Goal: Browse casually

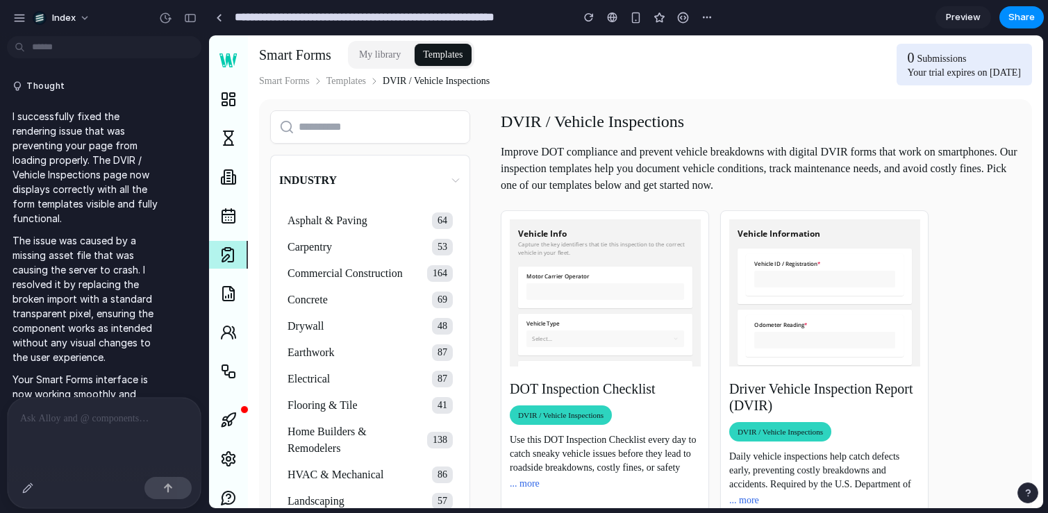
scroll to position [48, 0]
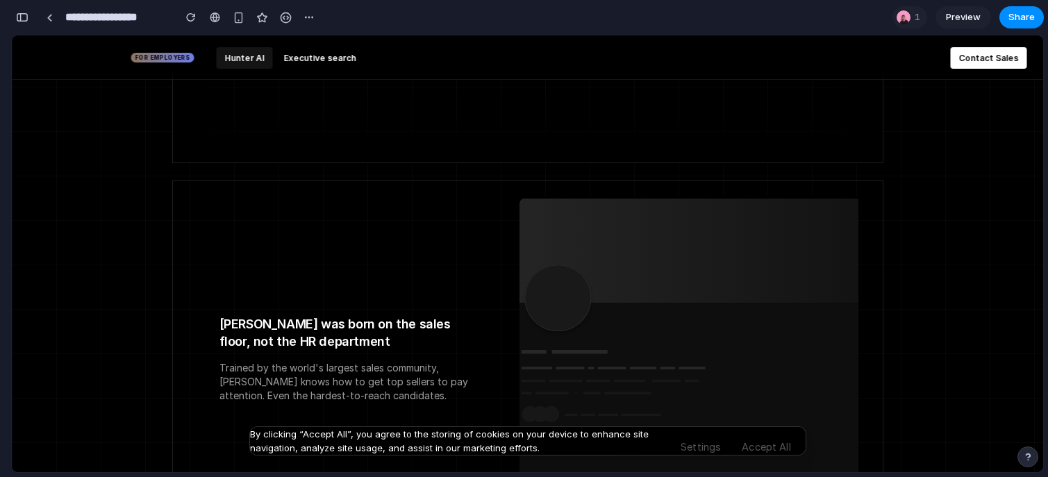
scroll to position [1375, 0]
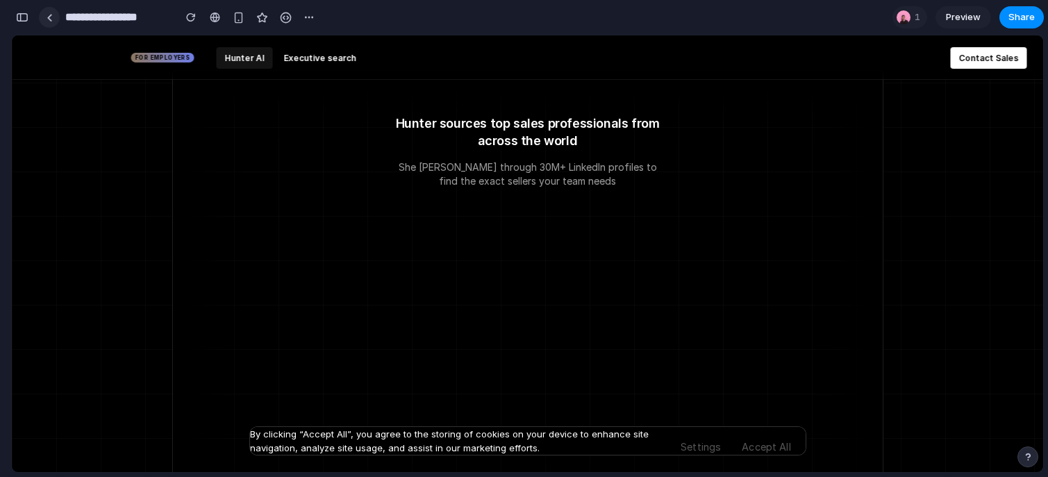
click at [51, 22] on link at bounding box center [49, 17] width 21 height 21
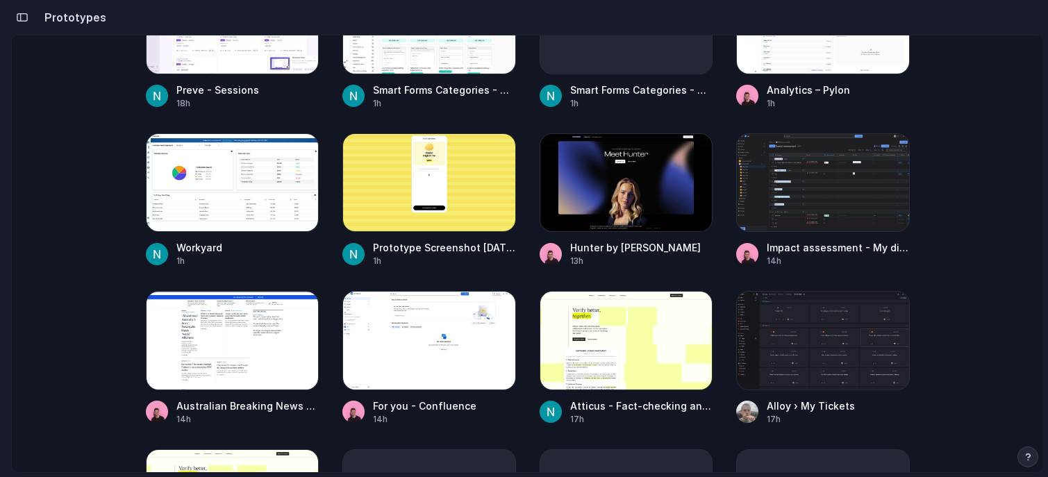
scroll to position [439, 0]
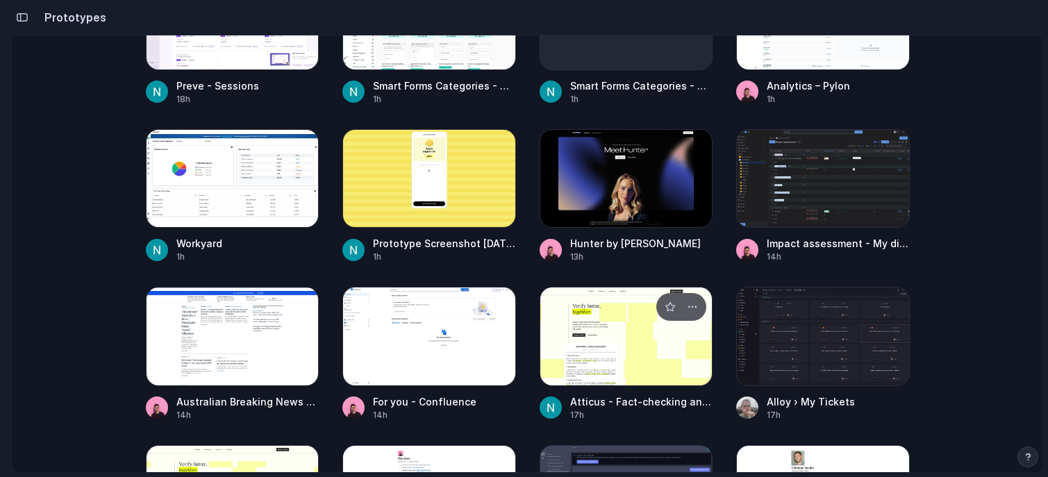
click at [585, 310] on div at bounding box center [627, 336] width 174 height 99
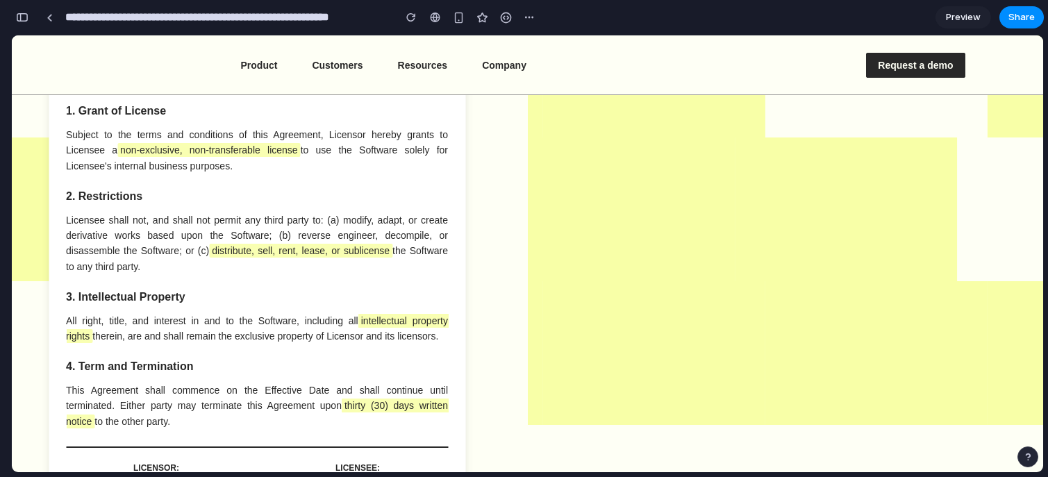
scroll to position [444, 0]
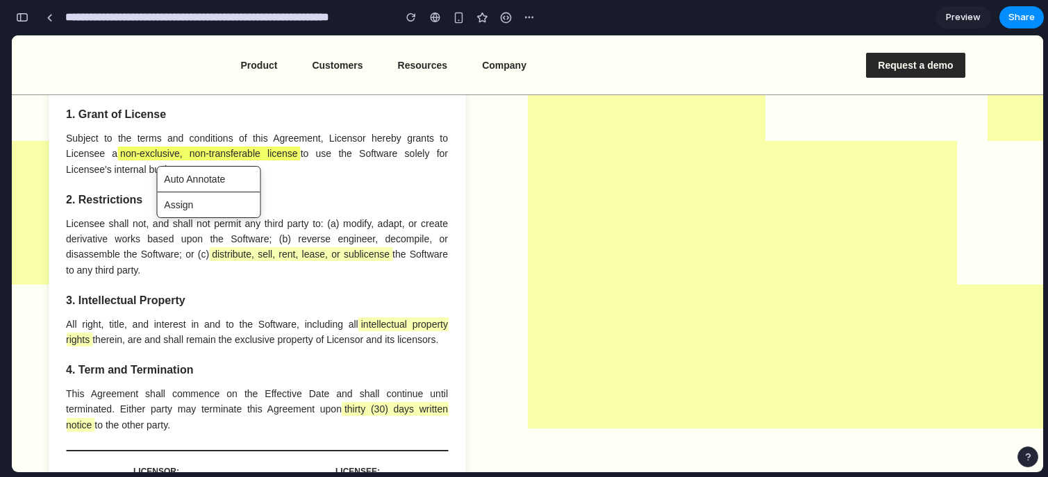
click at [228, 153] on span "non-exclusive, non-transferable license" at bounding box center [208, 154] width 183 height 14
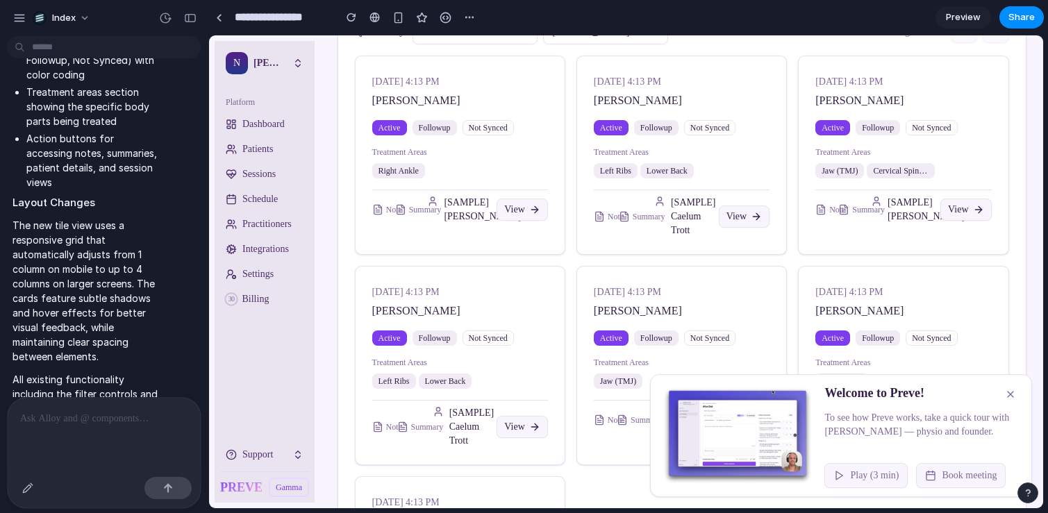
scroll to position [462, 0]
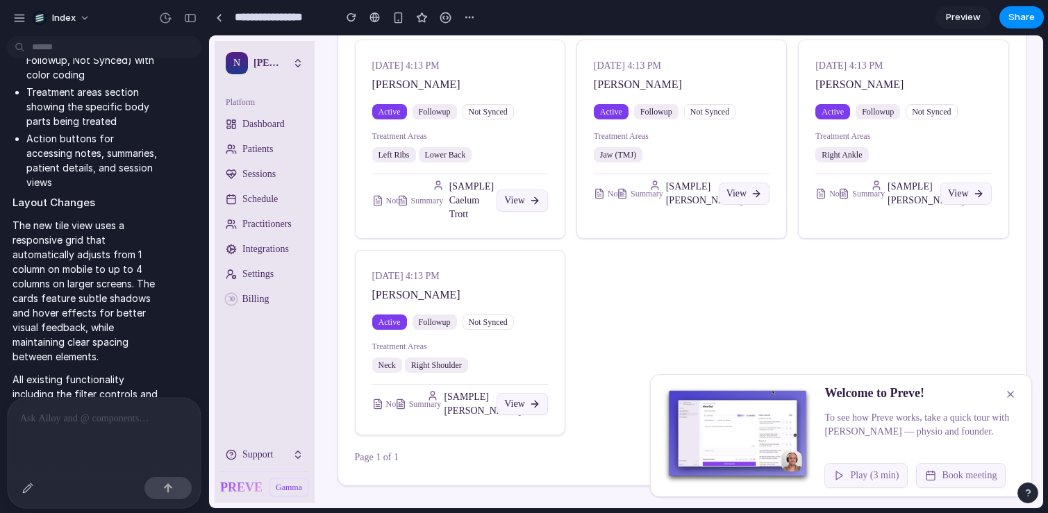
click at [1015, 399] on button at bounding box center [1010, 394] width 25 height 22
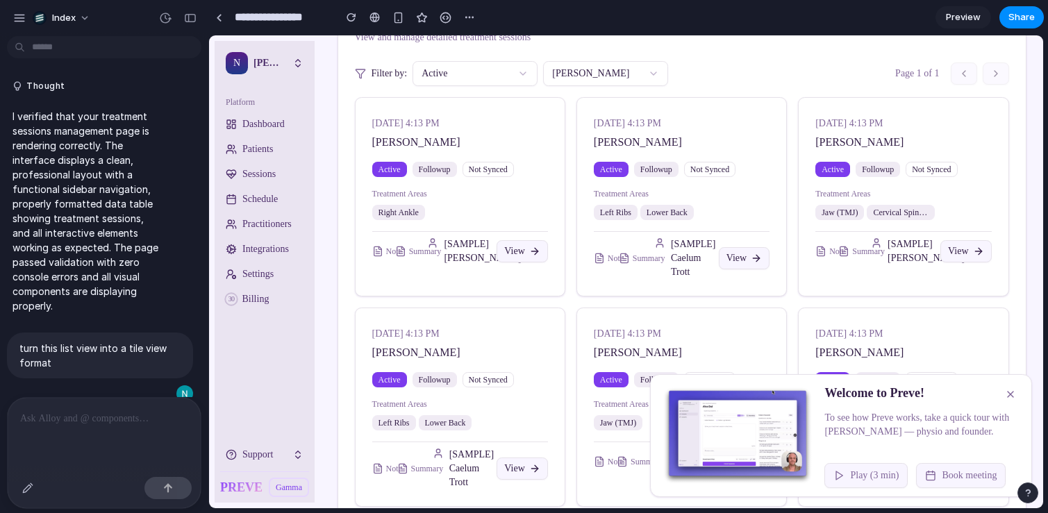
scroll to position [0, 0]
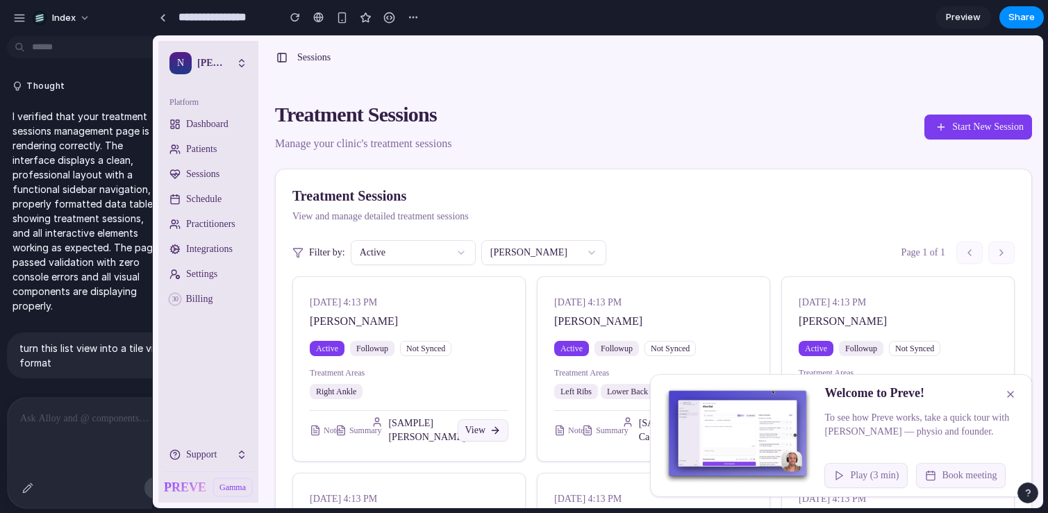
drag, startPoint x: 204, startPoint y: 231, endPoint x: 152, endPoint y: 231, distance: 52.1
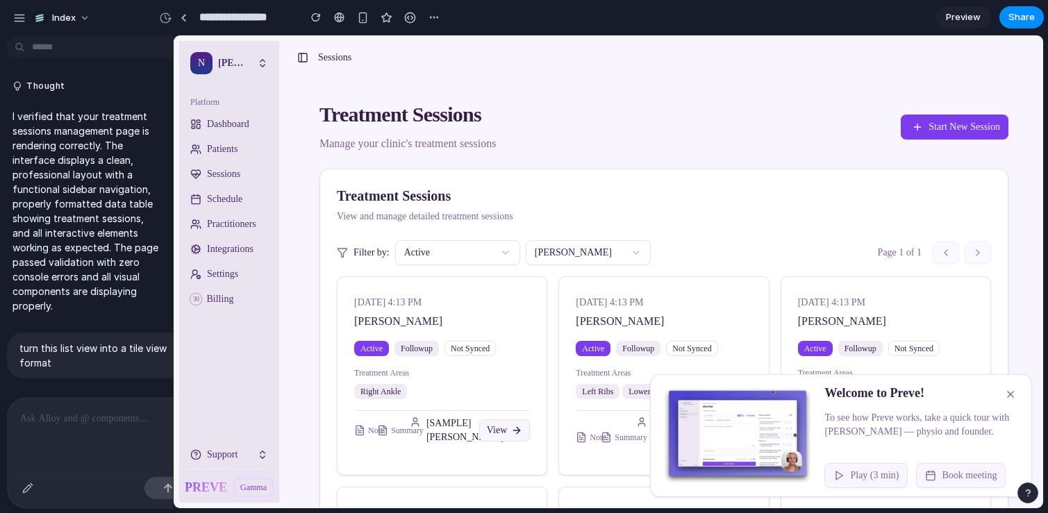
drag, startPoint x: 207, startPoint y: 235, endPoint x: 13, endPoint y: 238, distance: 193.8
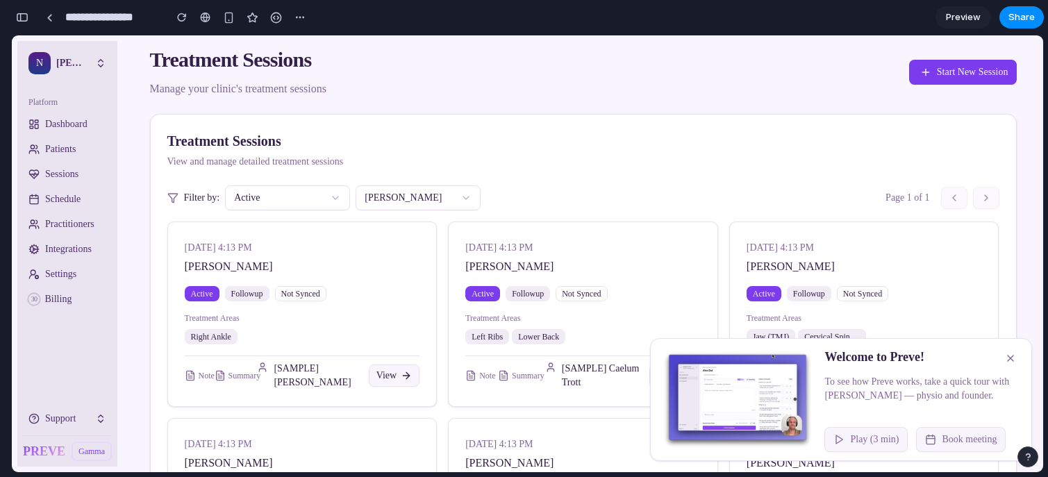
scroll to position [52, 0]
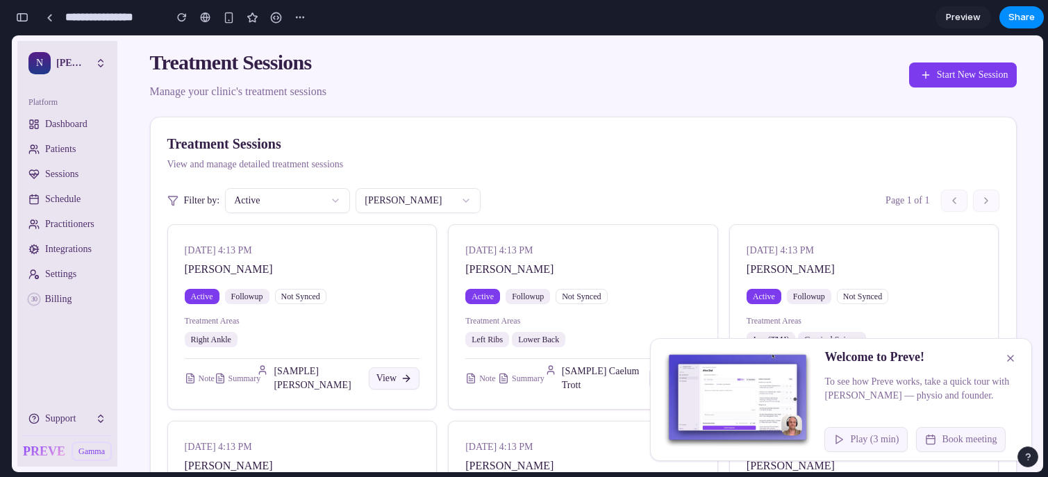
click at [19, 17] on div "button" at bounding box center [22, 18] width 13 height 10
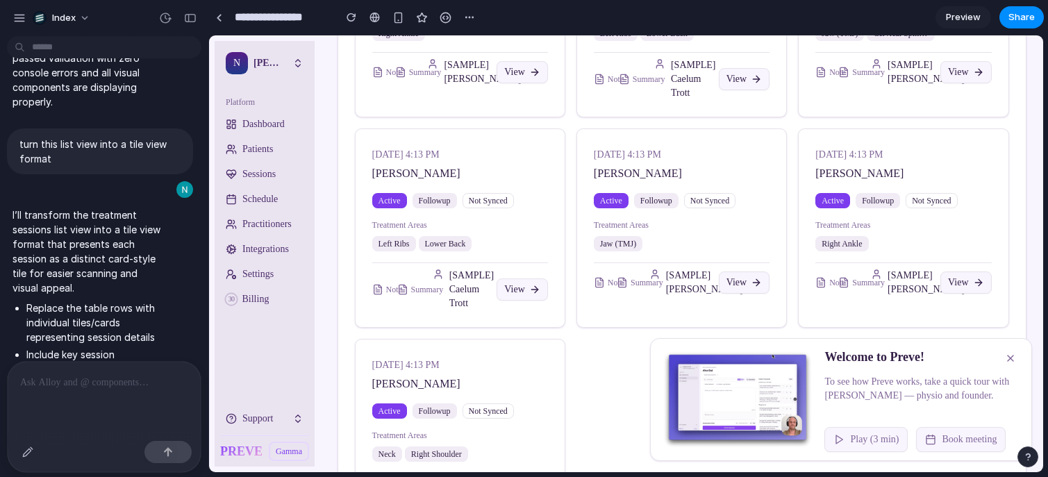
scroll to position [369, 0]
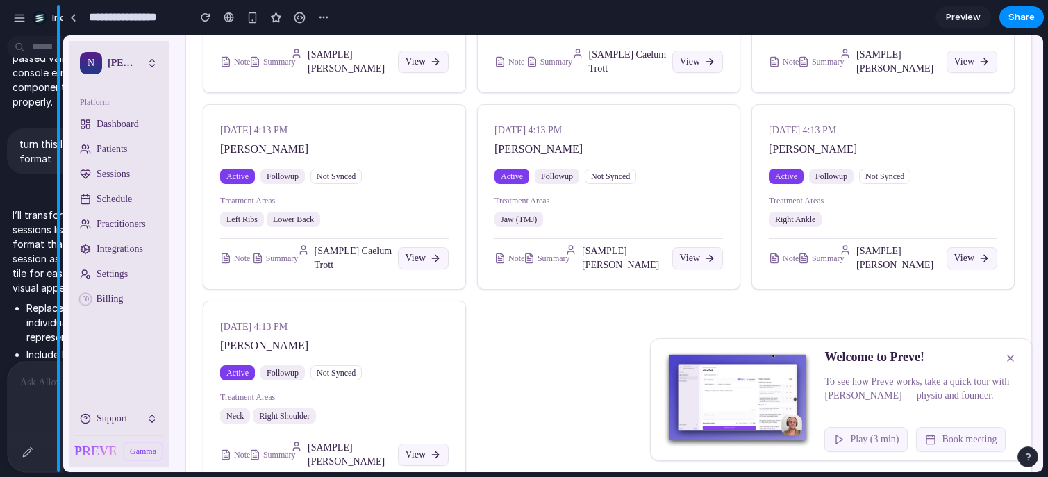
drag, startPoint x: 208, startPoint y: 230, endPoint x: 30, endPoint y: 232, distance: 177.8
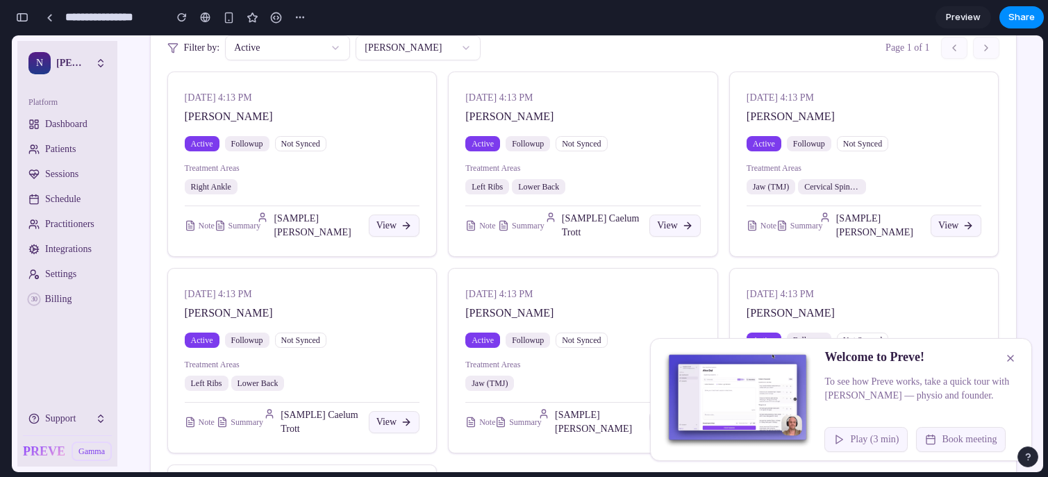
scroll to position [0, 0]
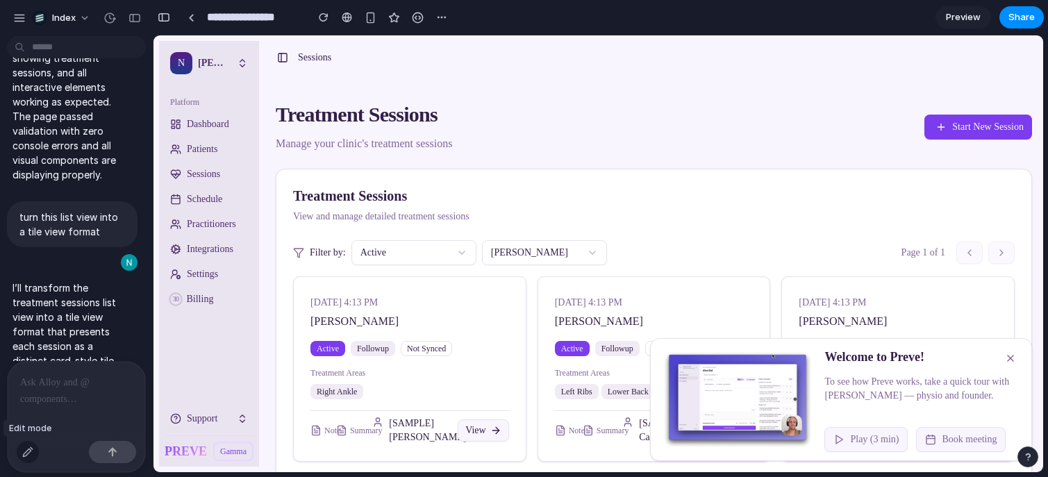
click at [31, 453] on div "button" at bounding box center [27, 452] width 11 height 11
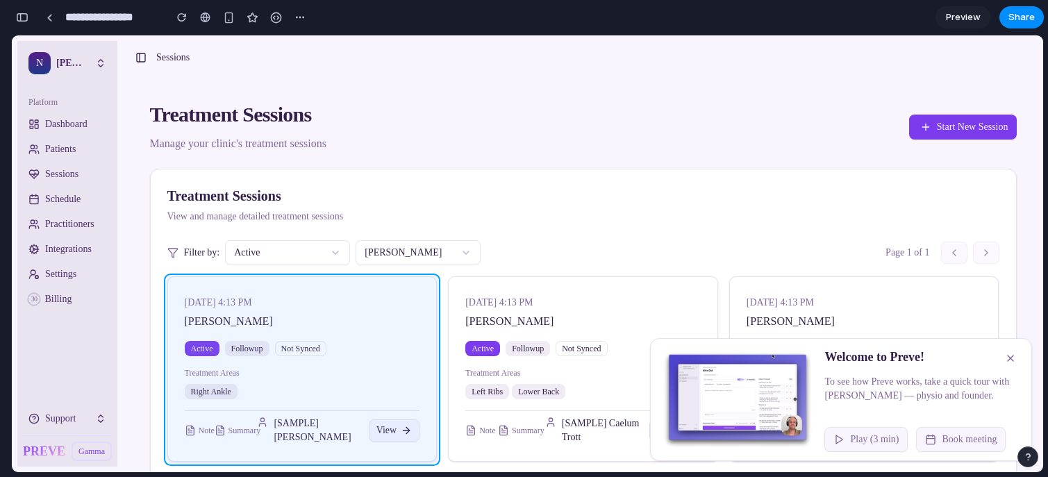
click at [360, 322] on div at bounding box center [598, 254] width 889 height 436
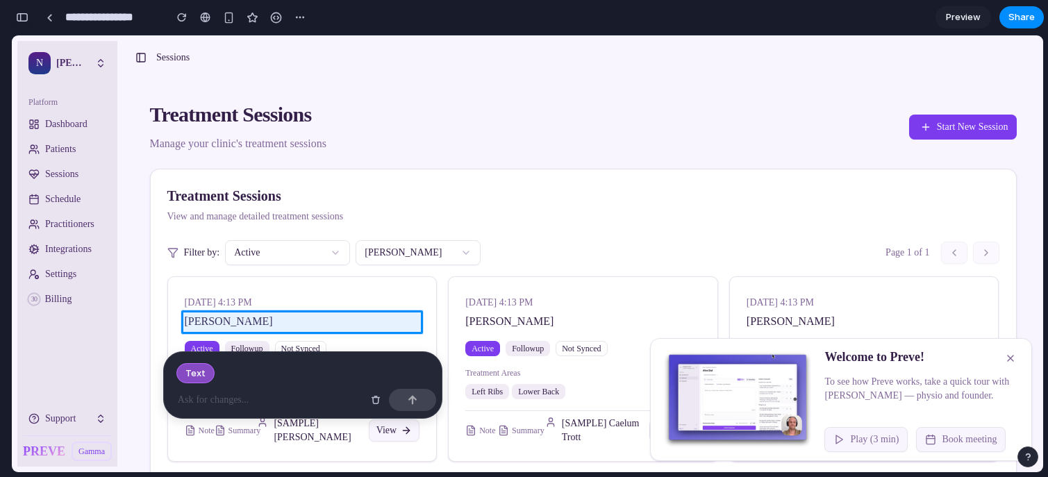
click at [28, 24] on button "button" at bounding box center [22, 17] width 22 height 22
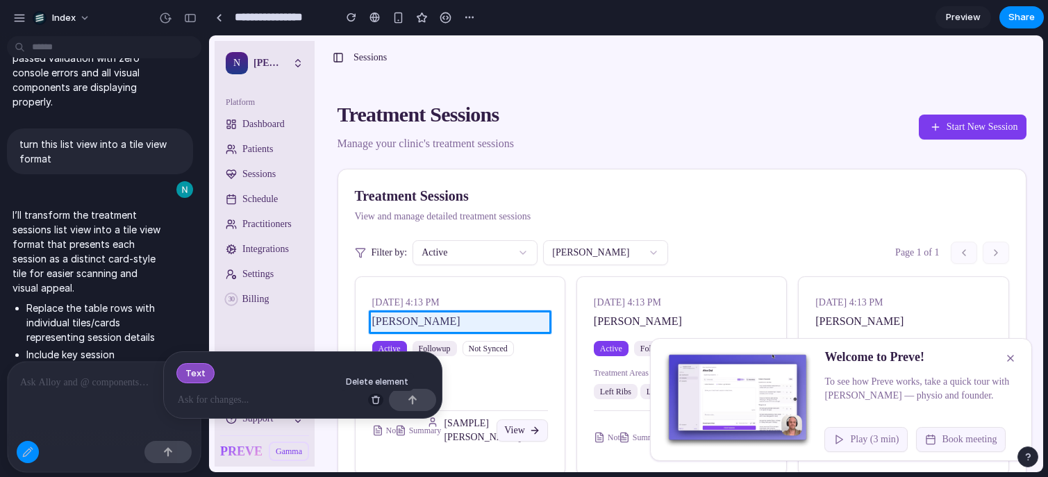
click at [376, 403] on div "button" at bounding box center [376, 400] width 10 height 10
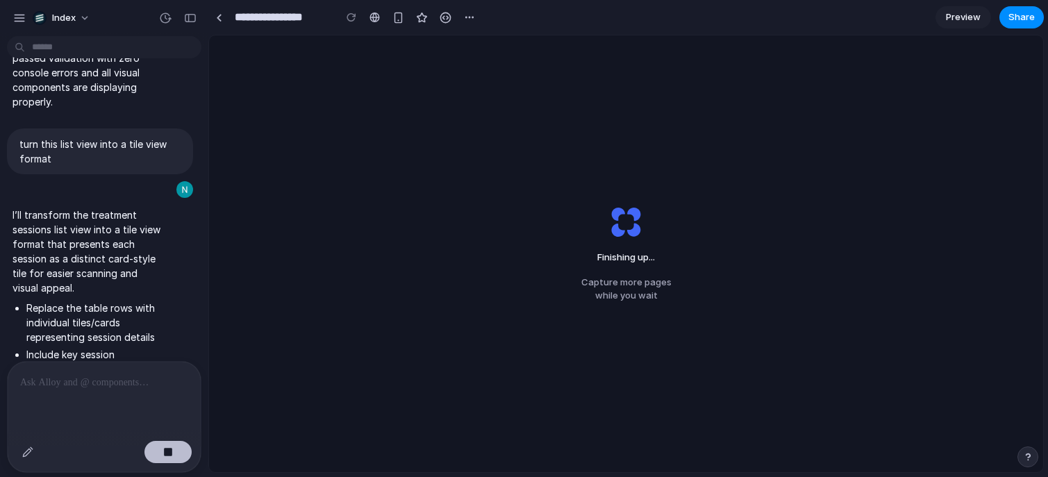
click at [159, 450] on button "button" at bounding box center [167, 452] width 47 height 22
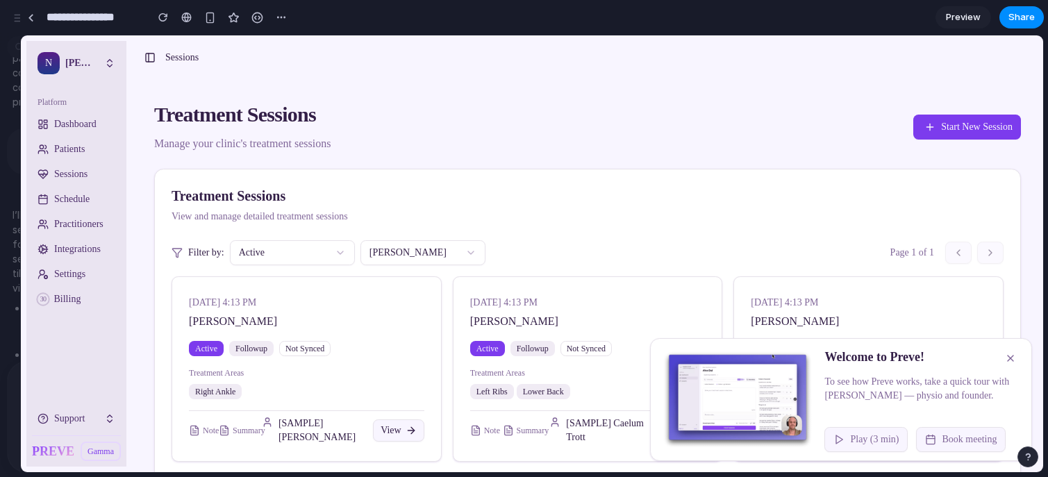
drag, startPoint x: 205, startPoint y: 217, endPoint x: 20, endPoint y: 217, distance: 184.7
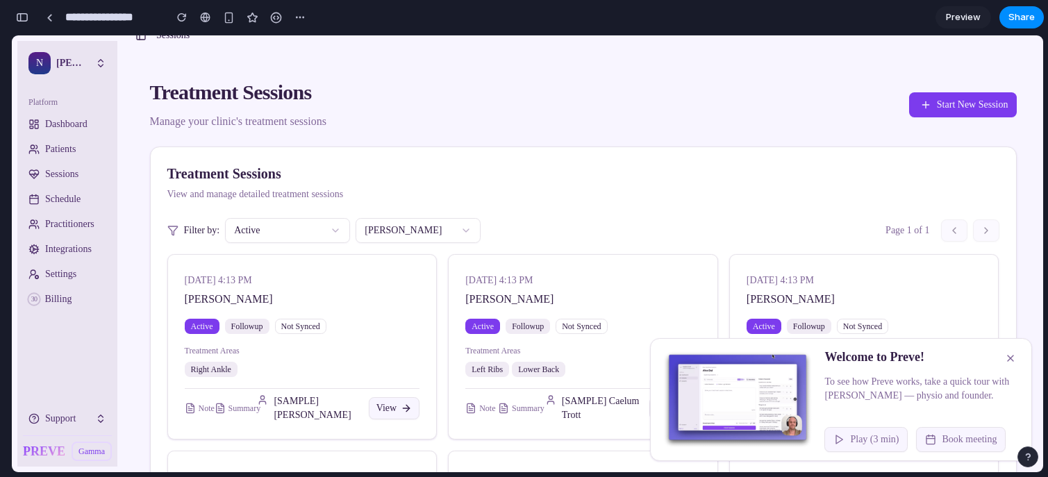
scroll to position [23, 0]
click at [383, 220] on button "Nicholas Mihailou" at bounding box center [418, 229] width 125 height 25
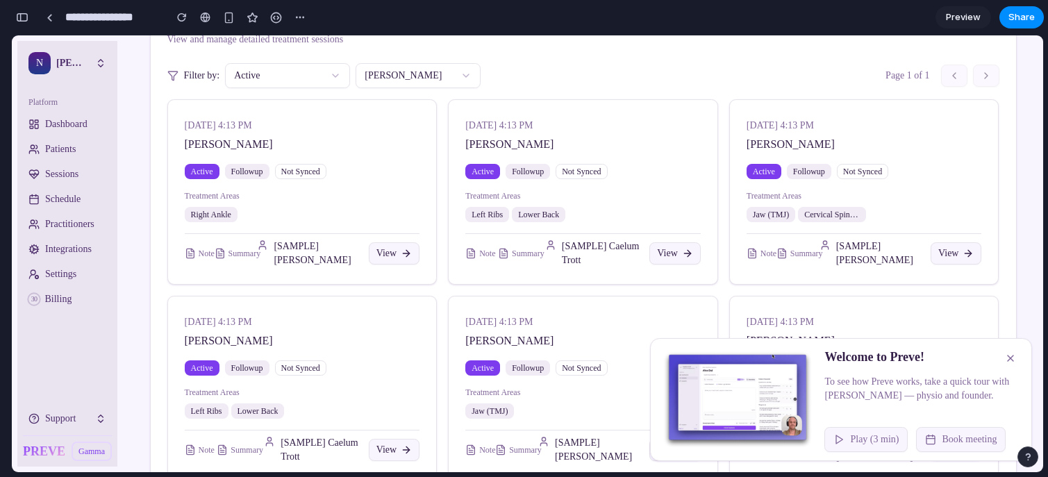
scroll to position [178, 0]
click at [21, 16] on div "button" at bounding box center [22, 18] width 13 height 10
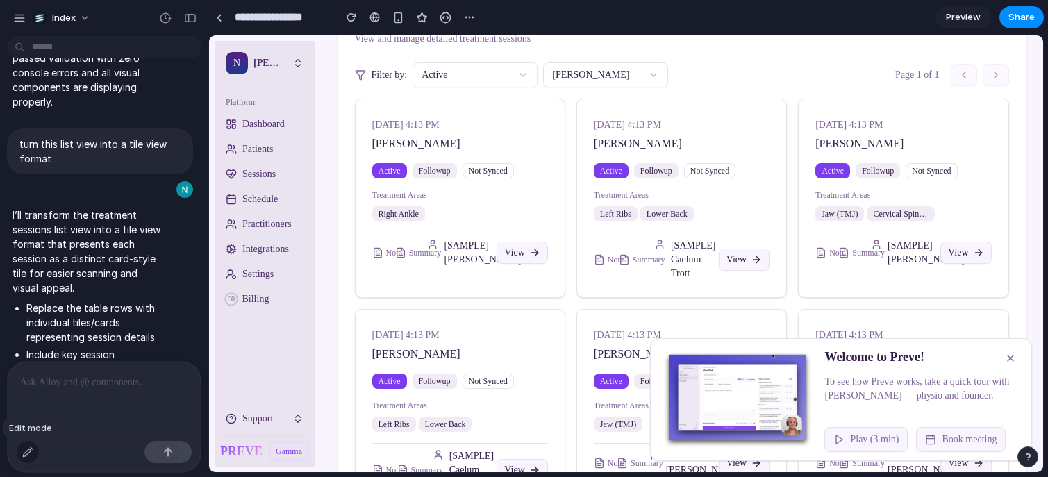
click at [25, 450] on div "button" at bounding box center [27, 452] width 11 height 11
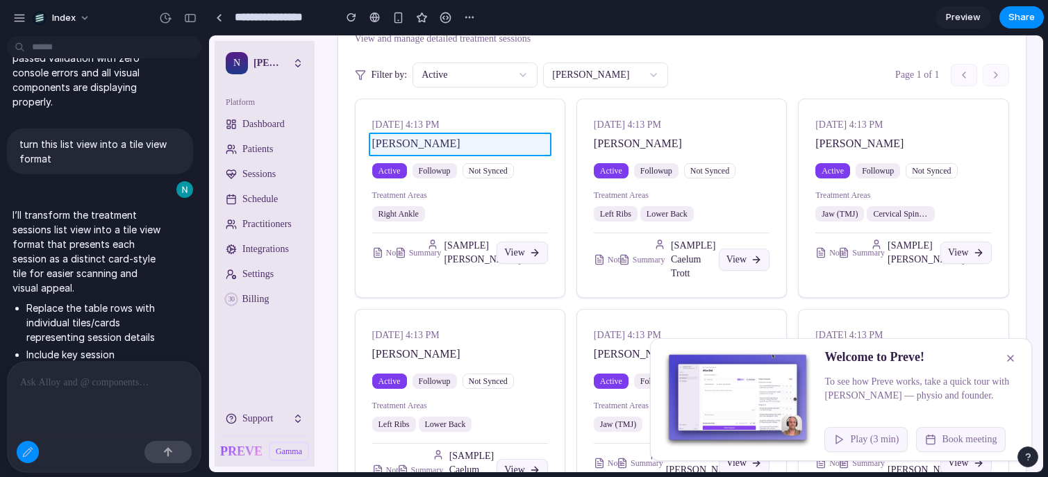
click at [431, 142] on div at bounding box center [626, 254] width 833 height 436
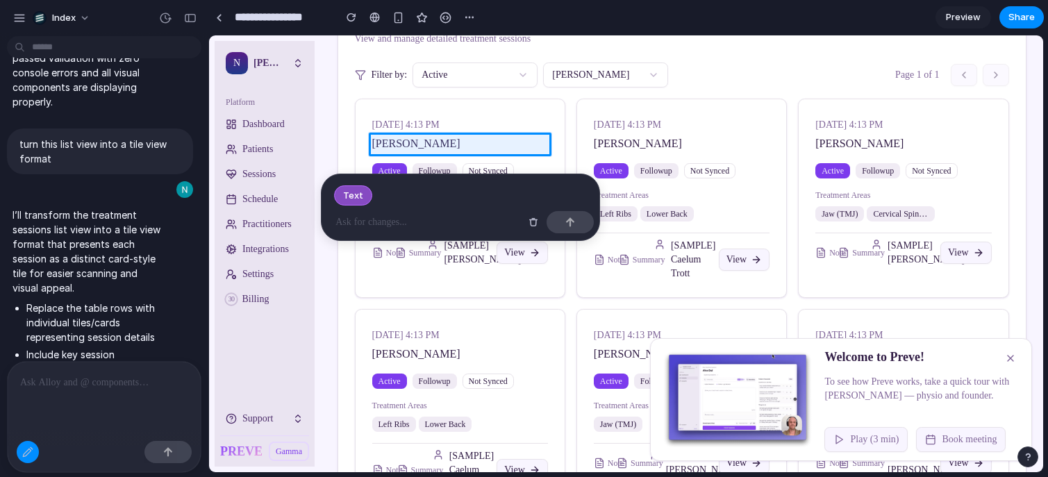
click at [385, 219] on p at bounding box center [427, 222] width 185 height 17
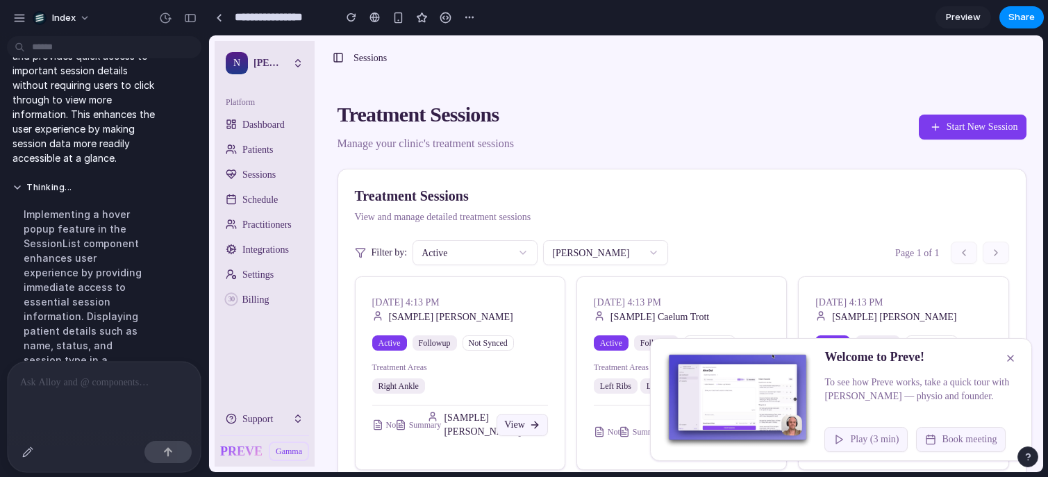
scroll to position [130, 0]
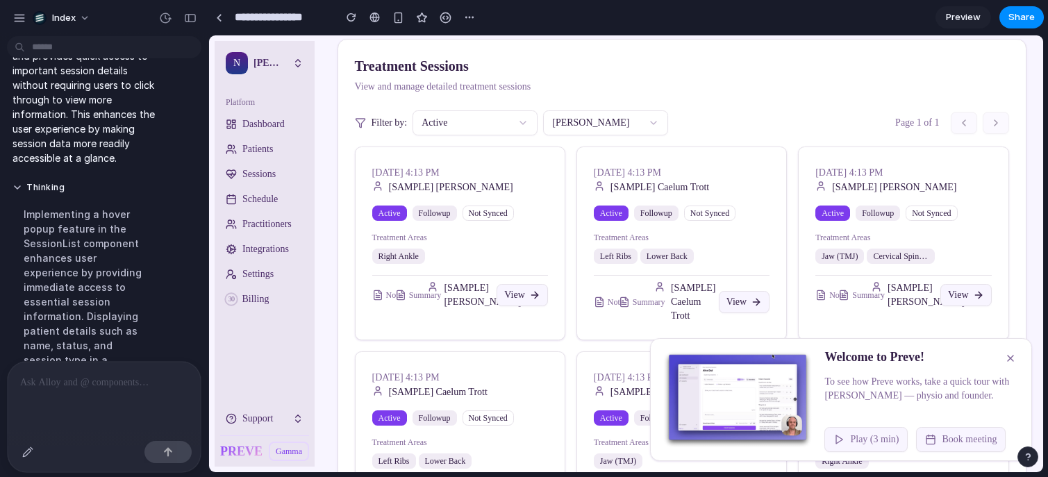
click at [584, 126] on button "Nicholas Mihailou" at bounding box center [605, 122] width 125 height 25
drag, startPoint x: 207, startPoint y: 290, endPoint x: 44, endPoint y: 290, distance: 162.5
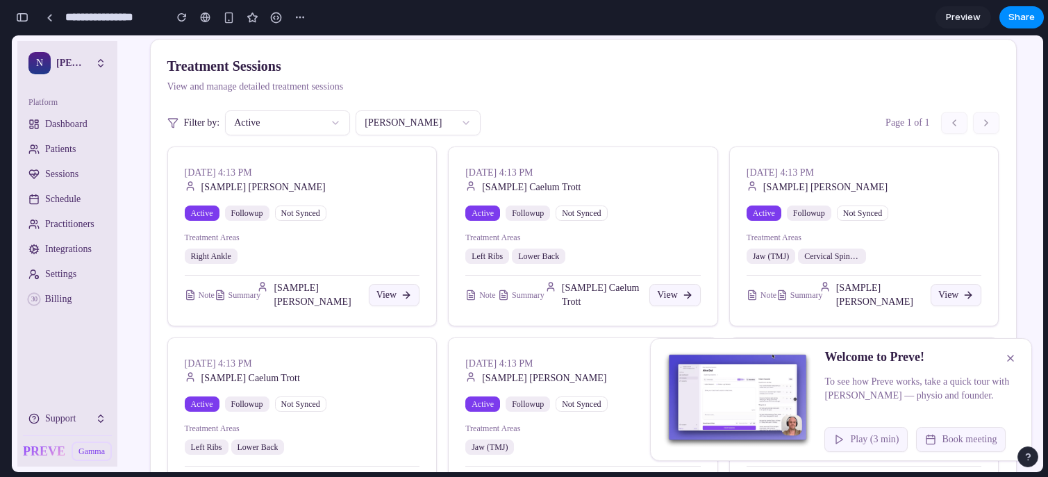
scroll to position [2288, 0]
click at [24, 24] on button "button" at bounding box center [22, 17] width 22 height 22
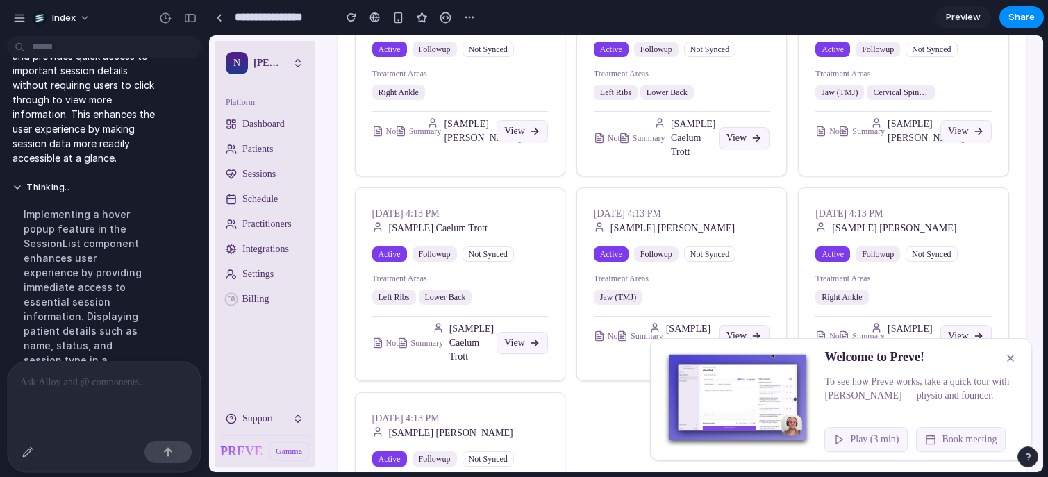
scroll to position [299, 0]
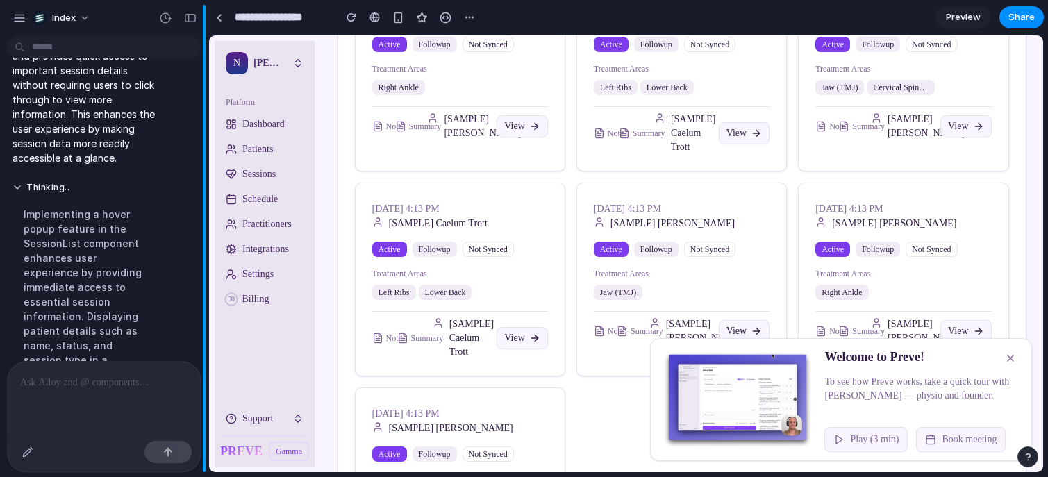
click at [208, 226] on div "Index Thought I verified that your treatment sessions management page is render…" at bounding box center [524, 238] width 1048 height 477
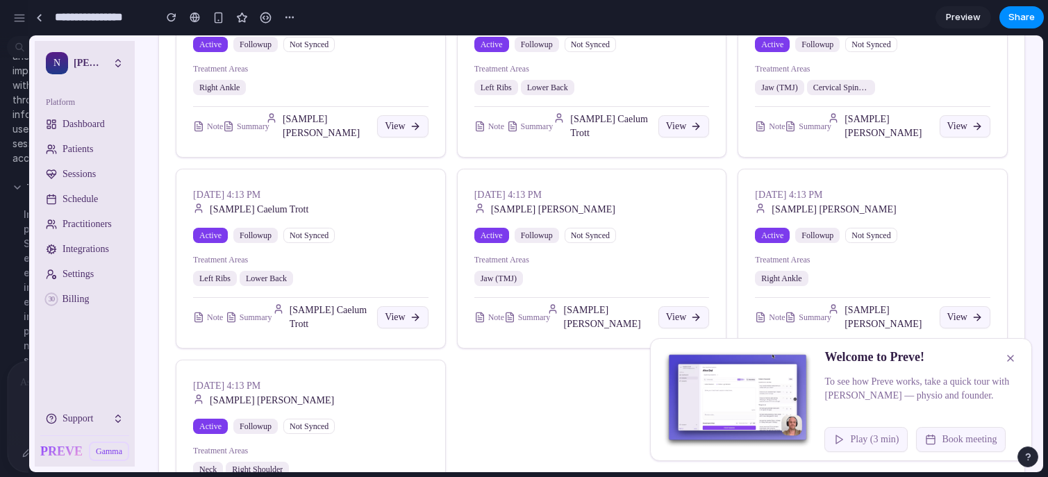
drag, startPoint x: 208, startPoint y: 226, endPoint x: 27, endPoint y: 235, distance: 180.8
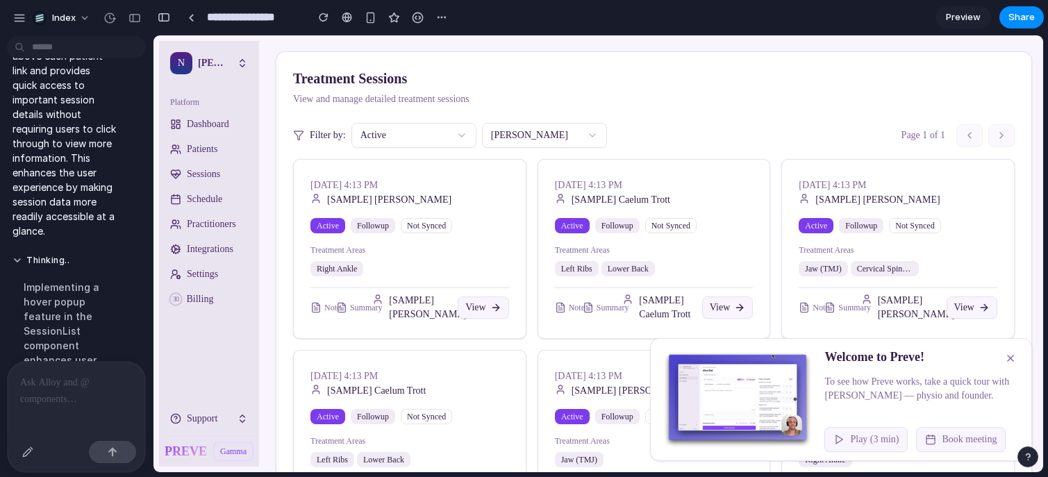
scroll to position [2463, 0]
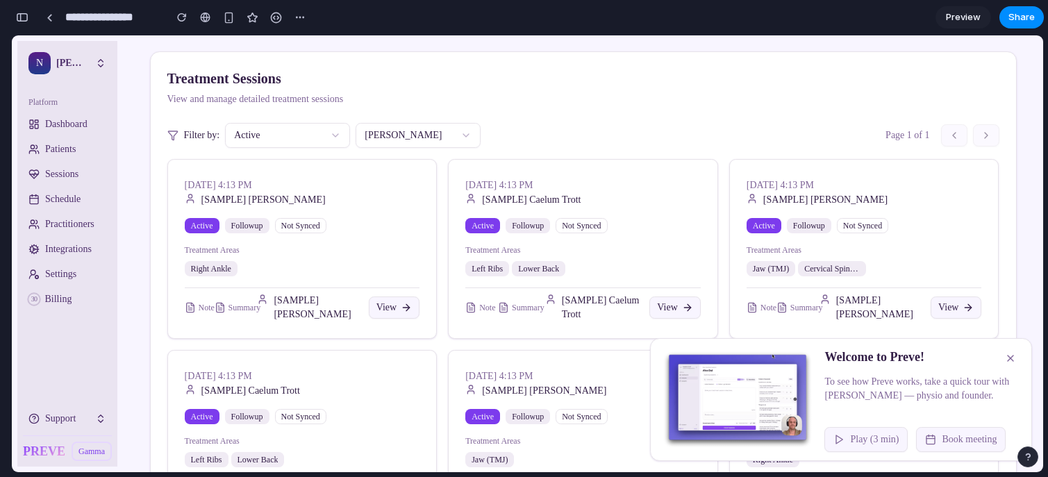
click at [433, 140] on button "Nicholas Mihailou" at bounding box center [418, 135] width 125 height 25
click at [25, 19] on div "button" at bounding box center [22, 18] width 13 height 10
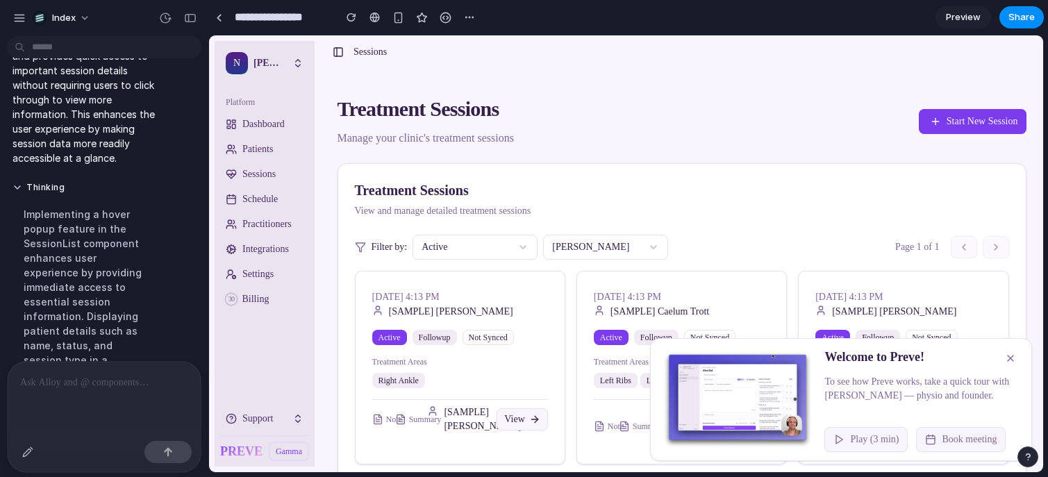
scroll to position [2, 0]
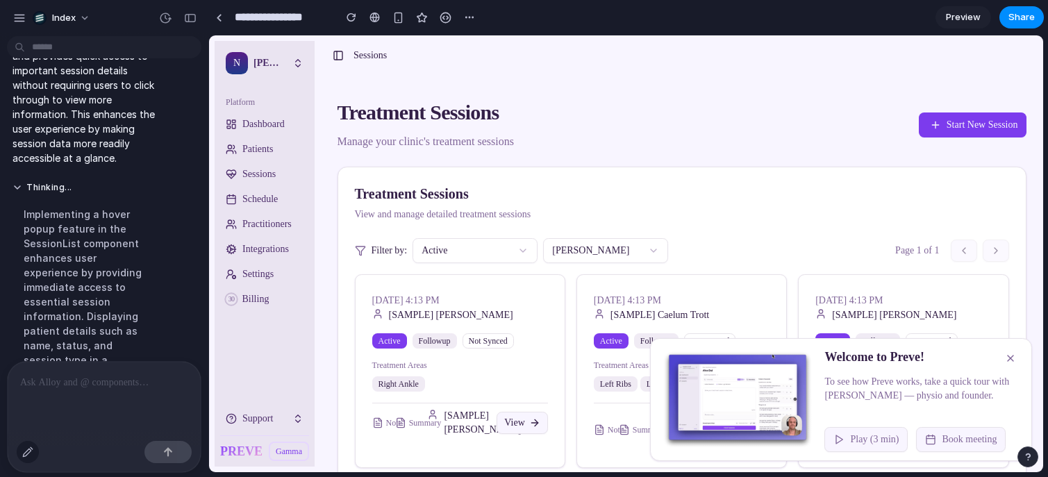
click at [20, 449] on button "button" at bounding box center [28, 452] width 22 height 22
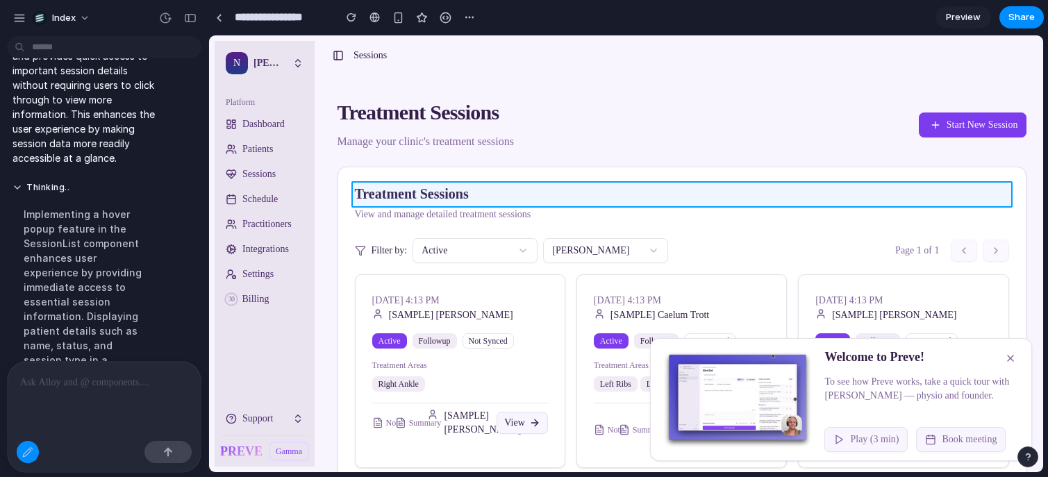
click at [423, 192] on div at bounding box center [626, 254] width 833 height 436
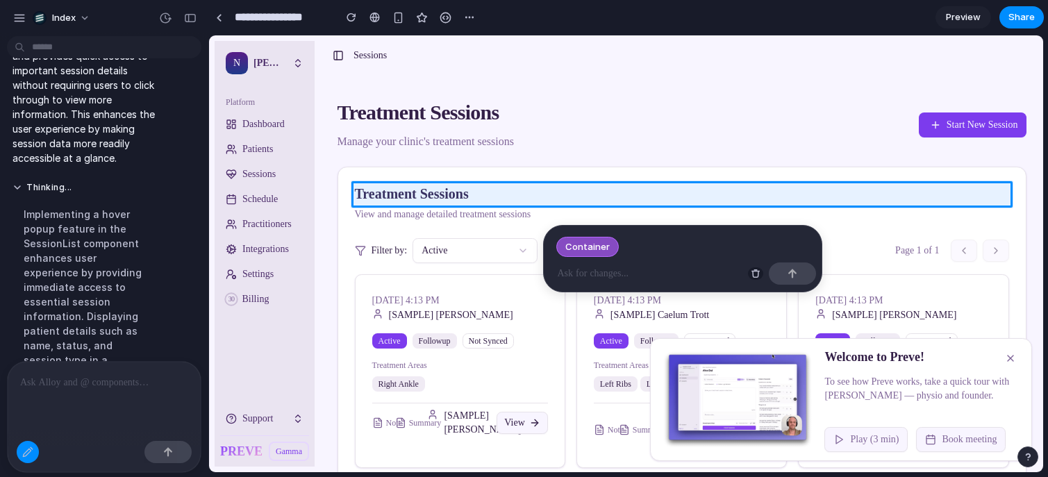
click at [754, 277] on div "button" at bounding box center [756, 274] width 10 height 10
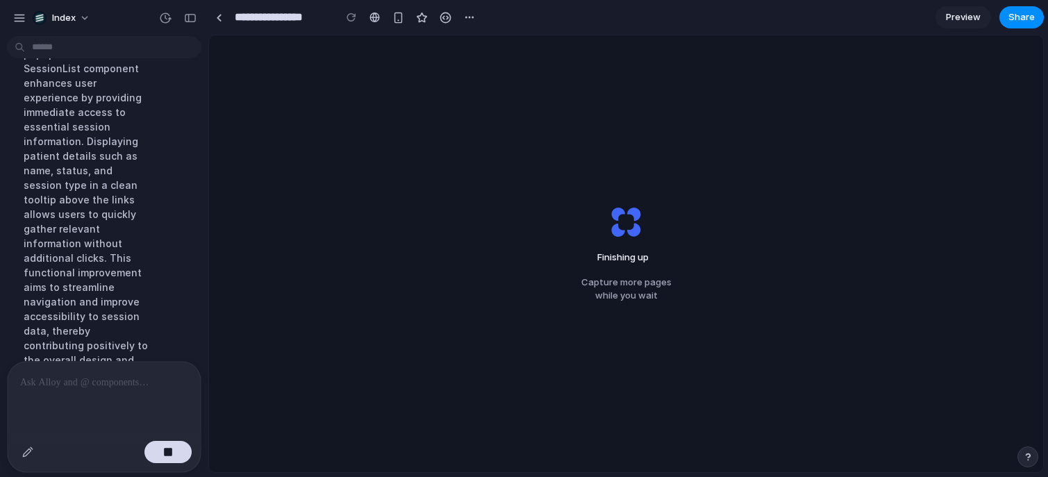
scroll to position [1952, 0]
click at [169, 453] on div "button" at bounding box center [168, 452] width 10 height 10
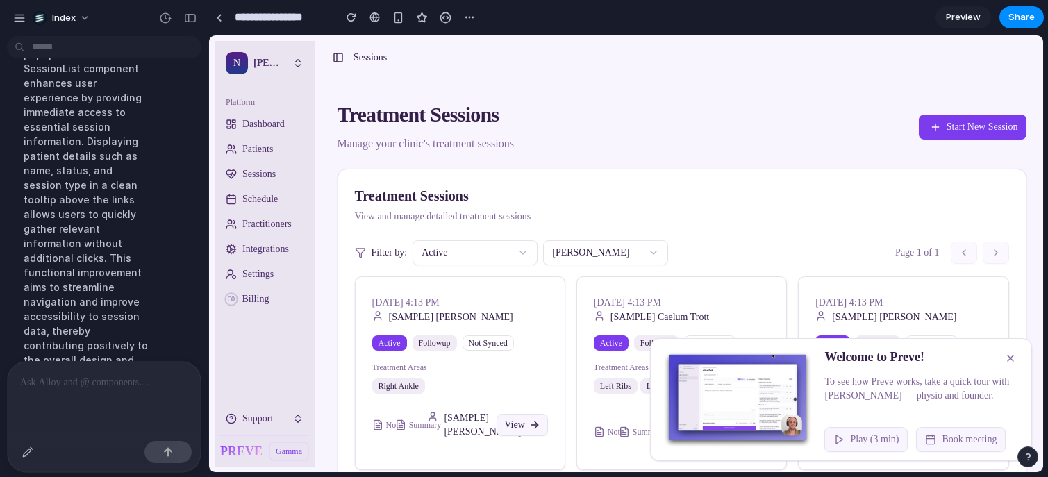
scroll to position [1983, 0]
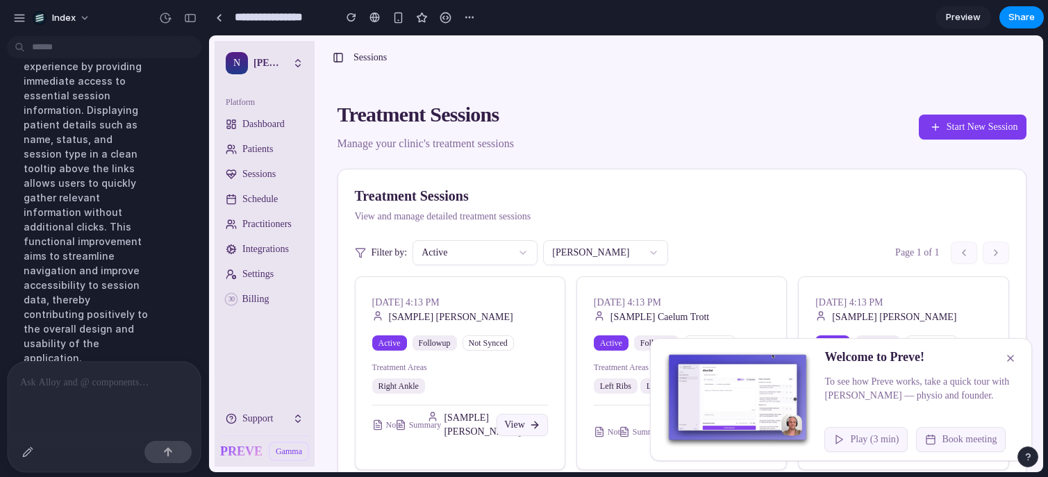
click at [265, 127] on span "Dashboard" at bounding box center [263, 124] width 42 height 14
click at [264, 142] on span "Patients" at bounding box center [257, 149] width 31 height 14
click at [264, 174] on span "Sessions" at bounding box center [258, 174] width 33 height 14
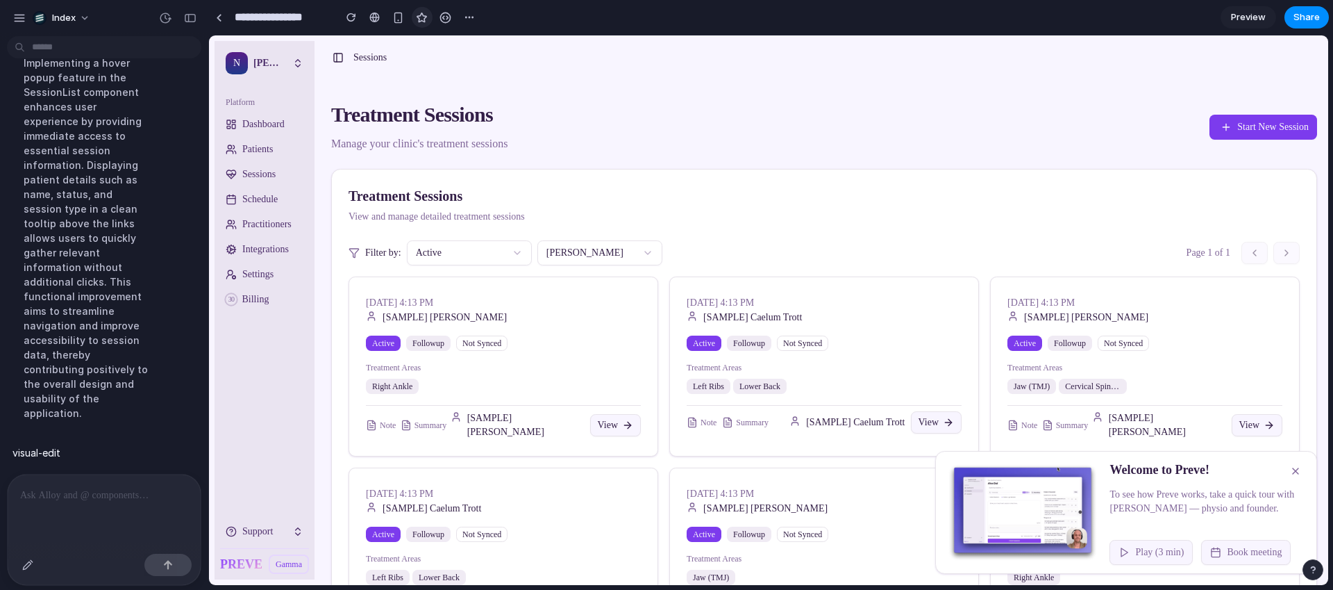
scroll to position [1871, 0]
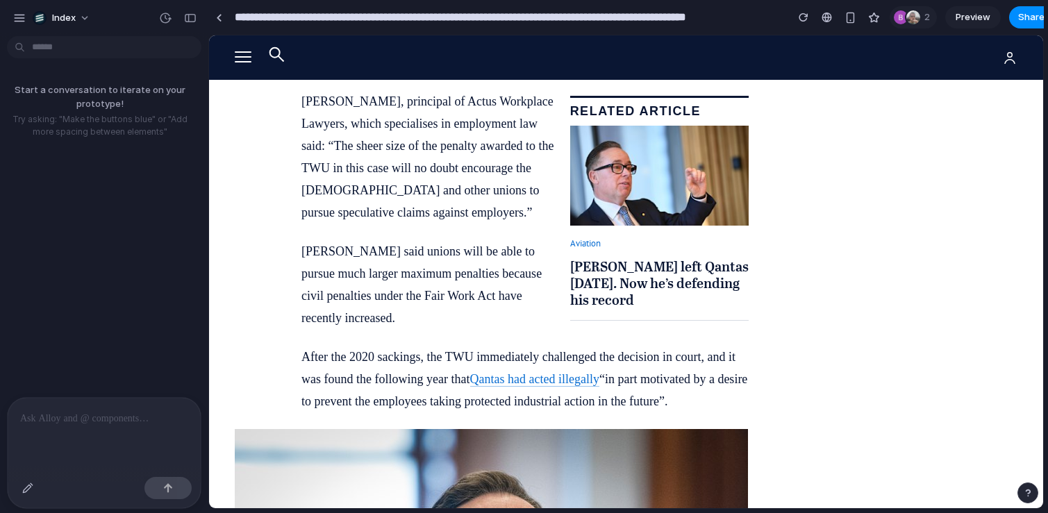
scroll to position [3720, 0]
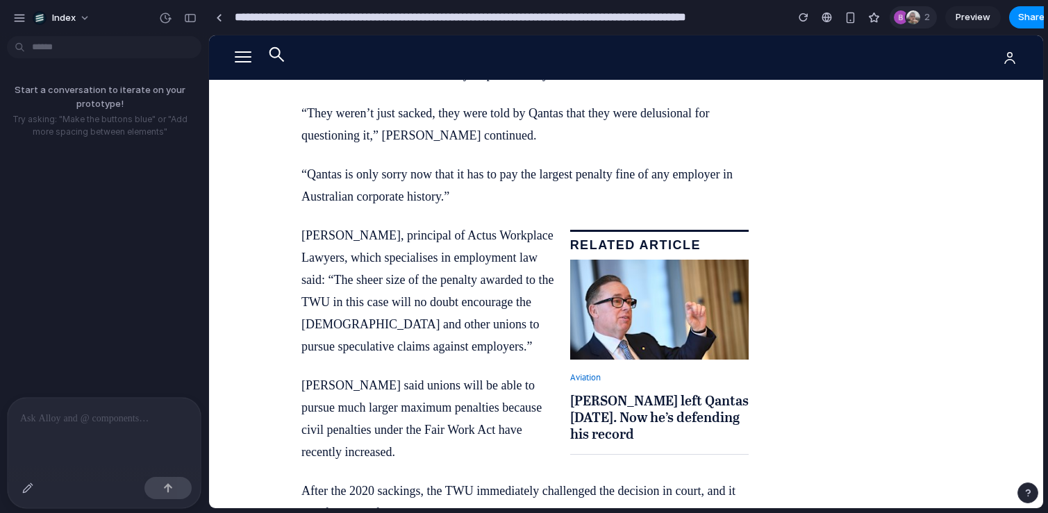
click at [899, 18] on div at bounding box center [901, 17] width 14 height 14
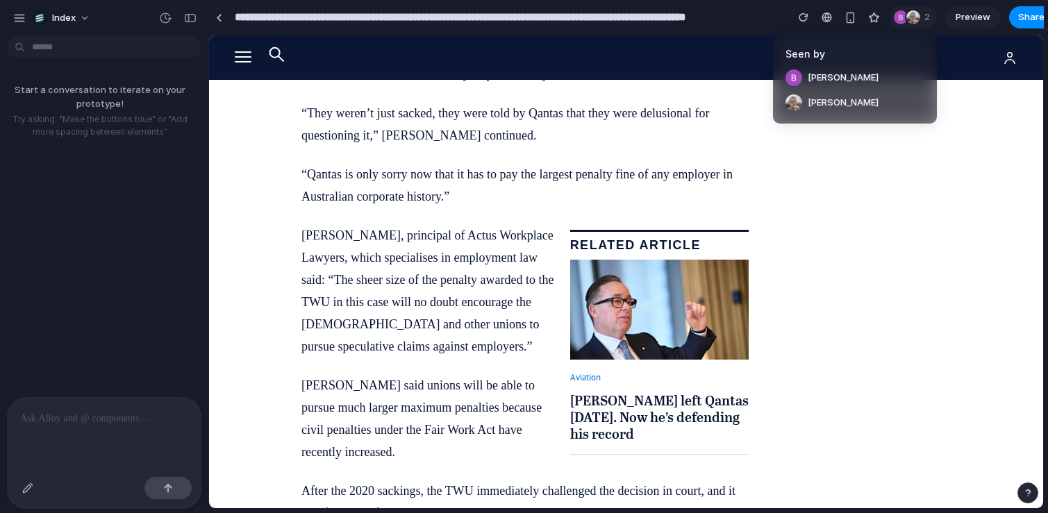
click at [839, 176] on div "Seen by Bradley Schoone Leo Denham" at bounding box center [524, 256] width 1048 height 513
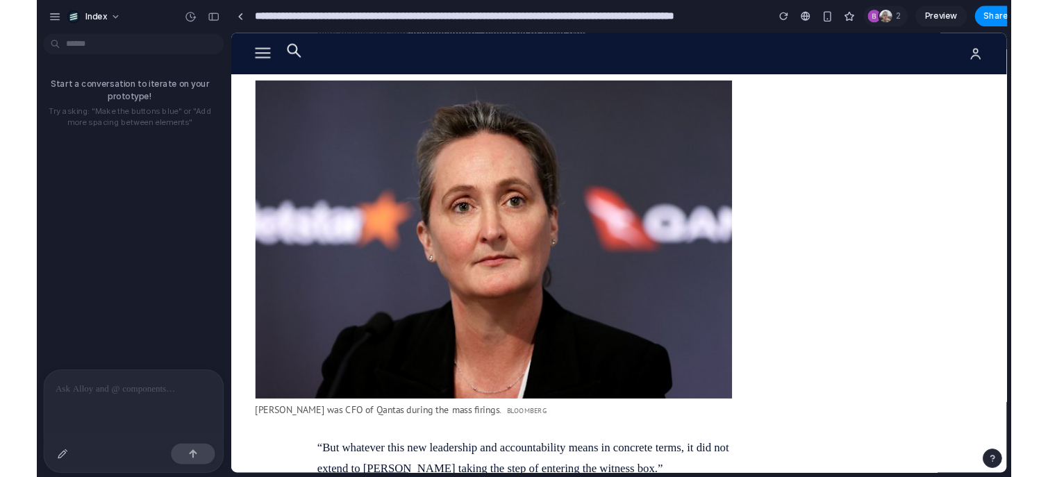
scroll to position [1997, 0]
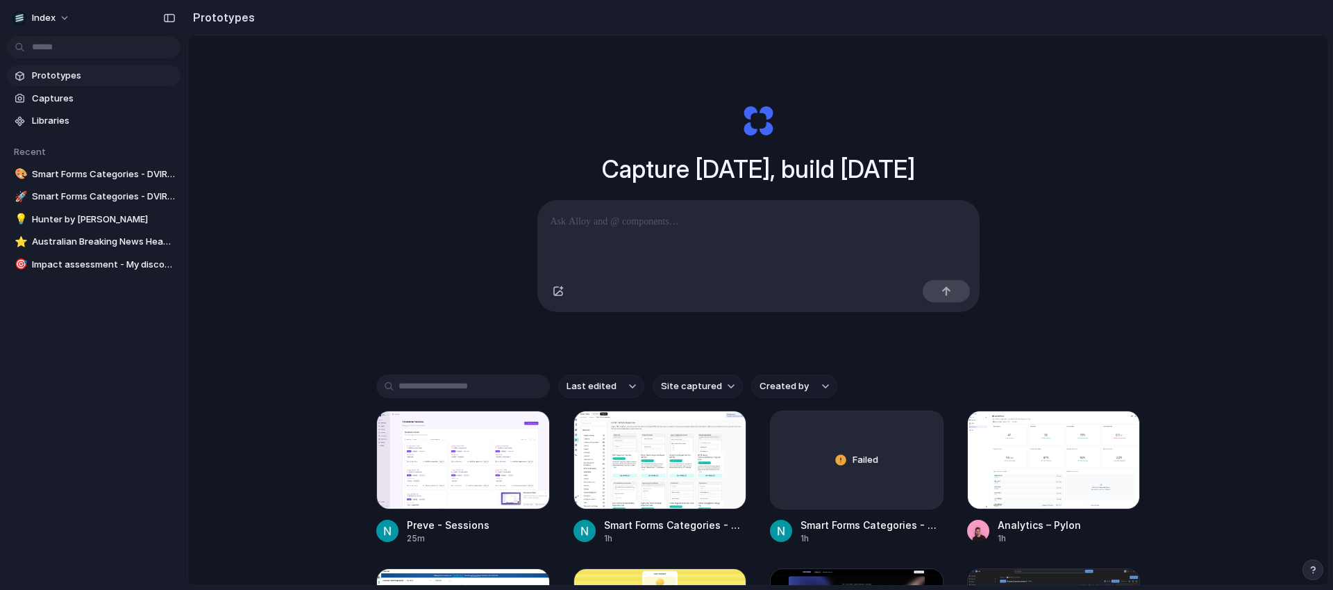
click at [1038, 180] on div "Capture [DATE], build [DATE] Clone web app Clone screenshot Start from existing…" at bounding box center [758, 346] width 1140 height 623
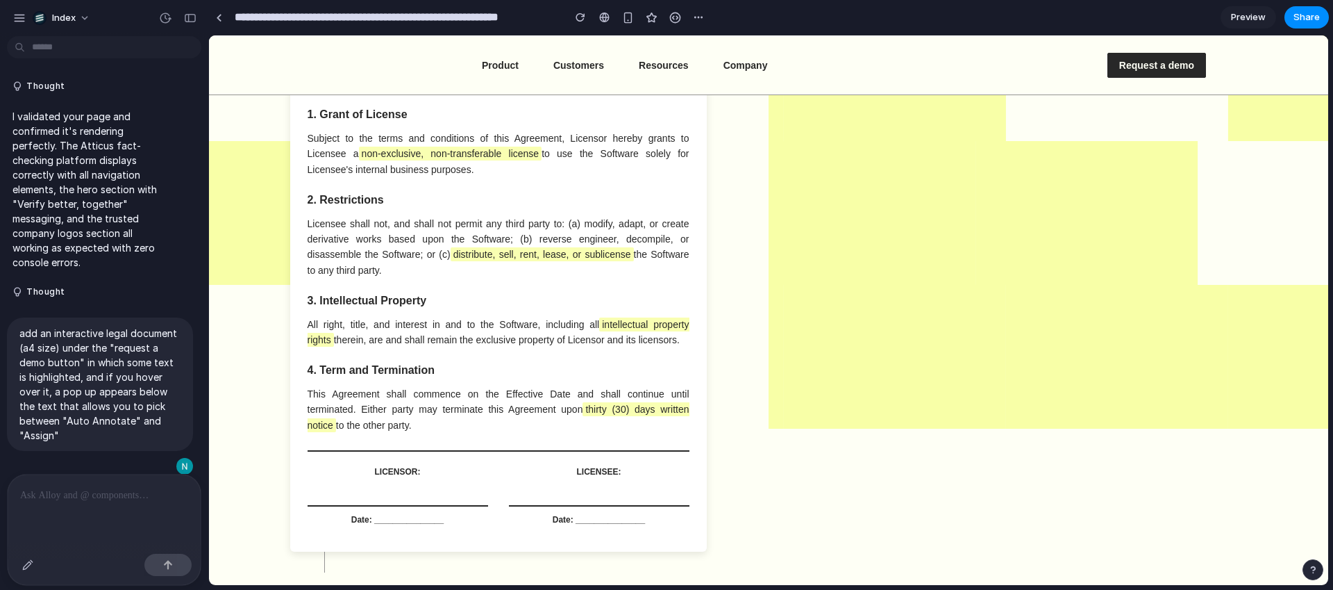
scroll to position [3378, 0]
